Goal: Check status

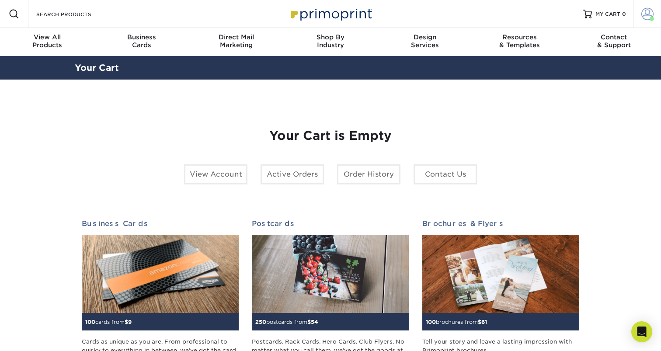
click at [652, 14] on span at bounding box center [648, 14] width 12 height 12
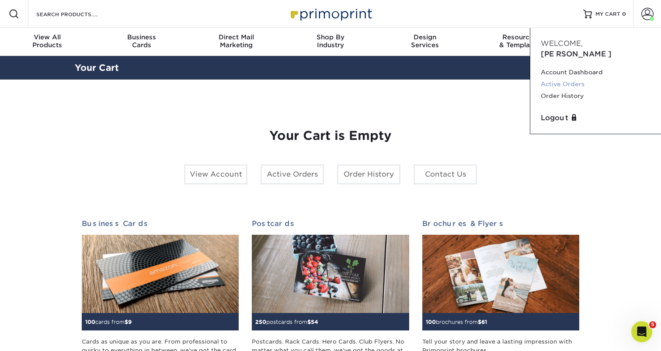
click at [564, 78] on link "Active Orders" at bounding box center [596, 84] width 110 height 12
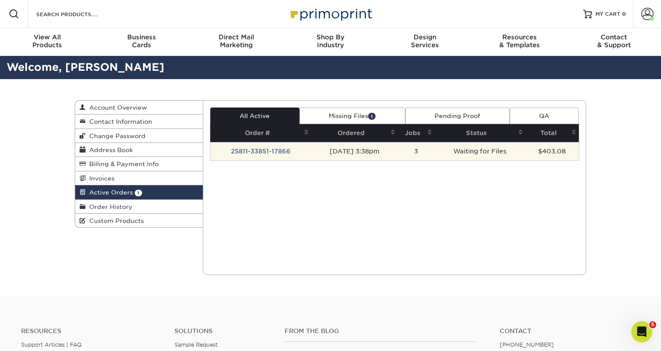
click at [274, 152] on td "25811-33851-17866" at bounding box center [260, 151] width 101 height 18
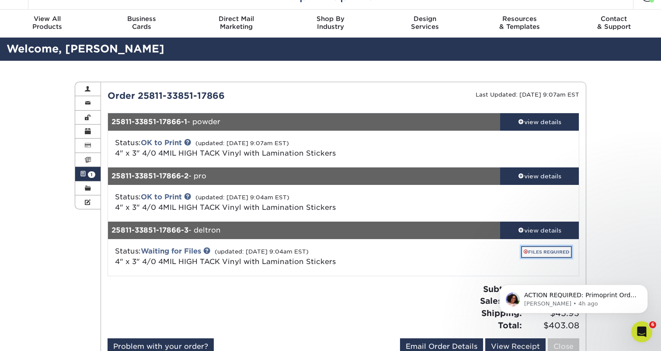
click at [536, 256] on link "FILES REQUIRED" at bounding box center [546, 252] width 51 height 12
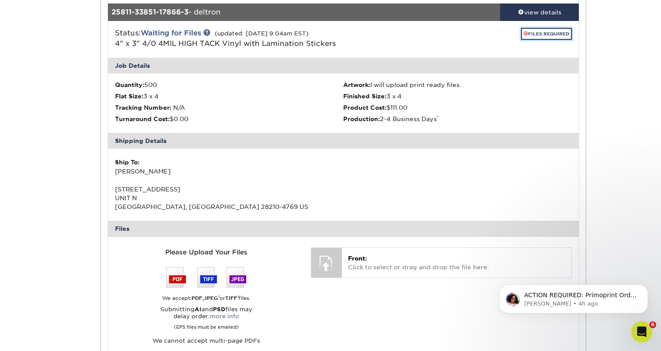
scroll to position [397, 0]
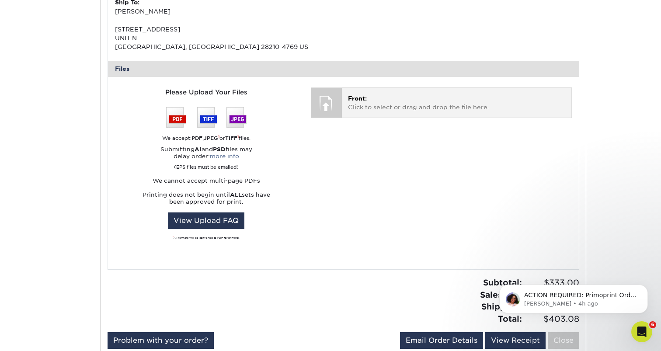
click at [384, 102] on p "Front: Click to select or drag and drop the file here." at bounding box center [456, 103] width 217 height 18
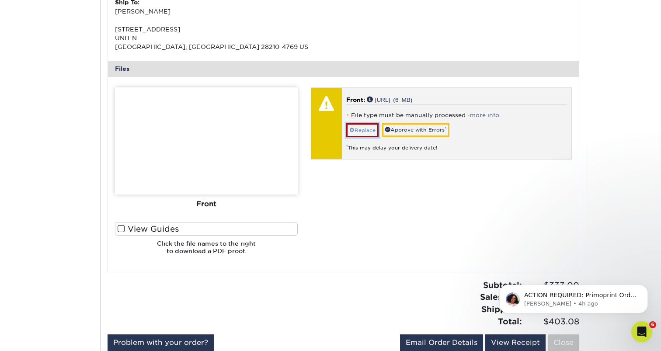
click at [355, 130] on link "Replace" at bounding box center [362, 130] width 32 height 14
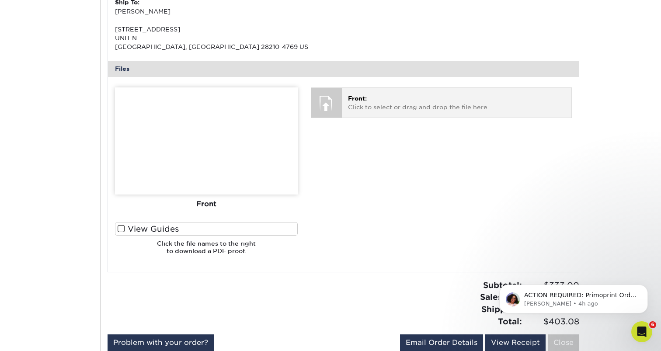
click at [377, 87] on div "Front: Click to select or drag and drop the file here. Choose file [URL] 6 MiB …" at bounding box center [441, 102] width 261 height 31
click at [355, 109] on p "Front: Click to select or drag and drop the file here." at bounding box center [456, 103] width 217 height 18
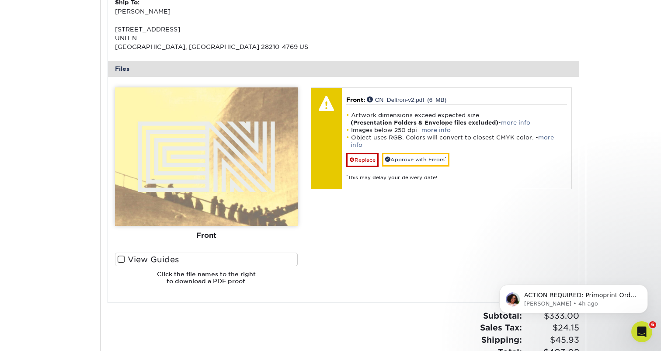
click at [123, 259] on span at bounding box center [121, 259] width 7 height 8
click at [0, 0] on input "View Guides" at bounding box center [0, 0] width 0 height 0
click at [121, 260] on span at bounding box center [121, 259] width 7 height 8
click at [0, 0] on input "View Guides" at bounding box center [0, 0] width 0 height 0
click at [156, 260] on label "View Guides" at bounding box center [206, 260] width 183 height 14
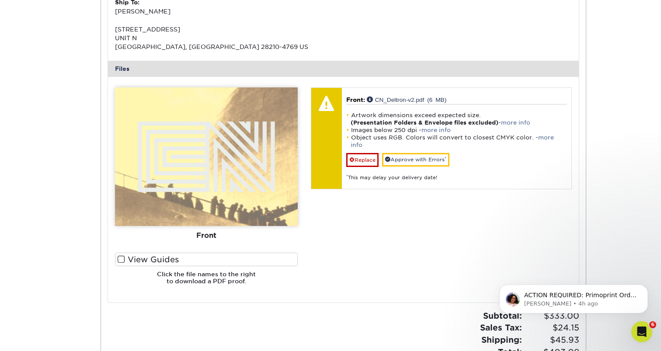
click at [0, 0] on input "View Guides" at bounding box center [0, 0] width 0 height 0
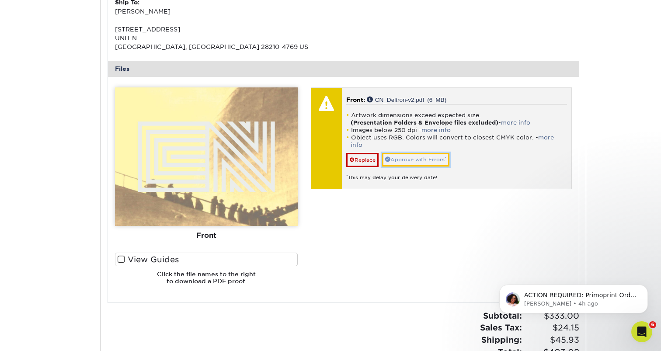
click at [412, 153] on link "Approve with Errors *" at bounding box center [415, 160] width 67 height 14
